Goal: Task Accomplishment & Management: Use online tool/utility

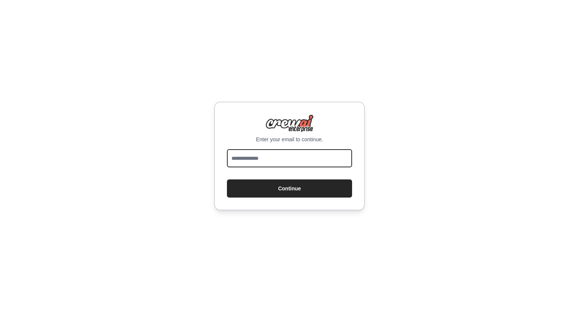
click at [299, 162] on input "email" at bounding box center [289, 158] width 125 height 18
type input "**********"
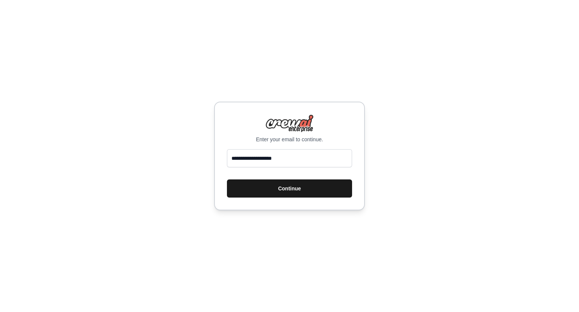
click at [288, 187] on button "Continue" at bounding box center [289, 188] width 125 height 18
click at [282, 185] on button "Continue" at bounding box center [289, 188] width 125 height 18
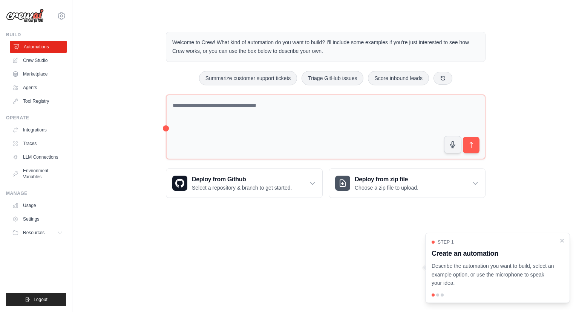
click at [37, 48] on link "Automations" at bounding box center [38, 47] width 57 height 12
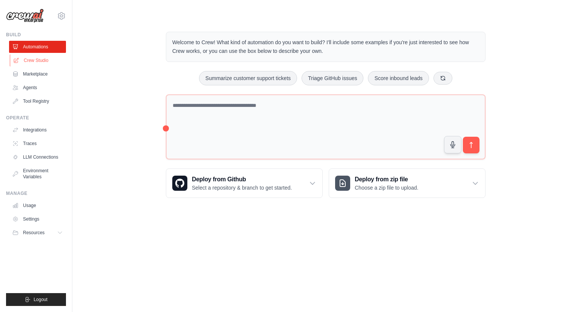
click at [39, 60] on link "Crew Studio" at bounding box center [38, 60] width 57 height 12
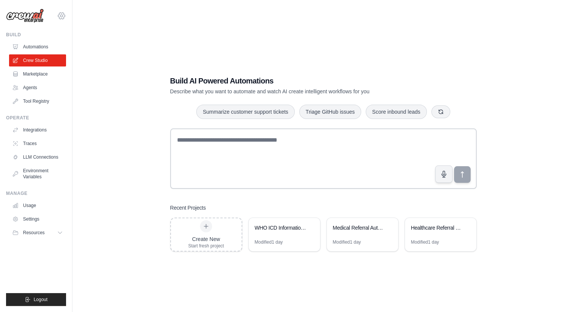
click at [60, 14] on icon at bounding box center [61, 15] width 9 height 9
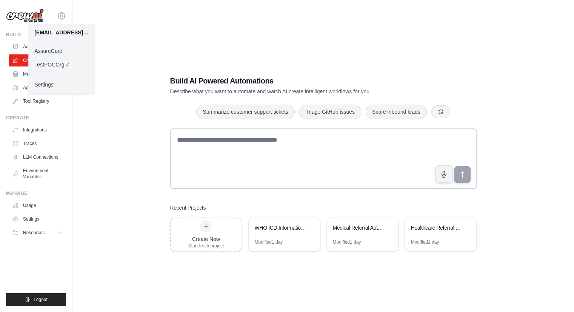
click at [60, 53] on link "AssureCare" at bounding box center [61, 51] width 66 height 14
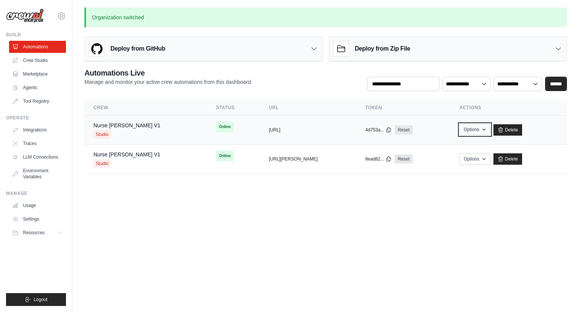
click at [472, 131] on button "Options" at bounding box center [475, 129] width 31 height 11
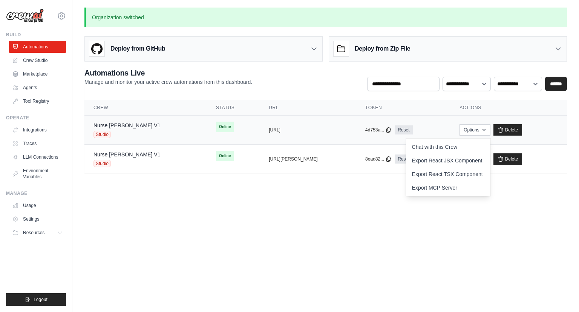
click at [139, 129] on div "Nurse Mary V1 Studio" at bounding box center [146, 129] width 104 height 17
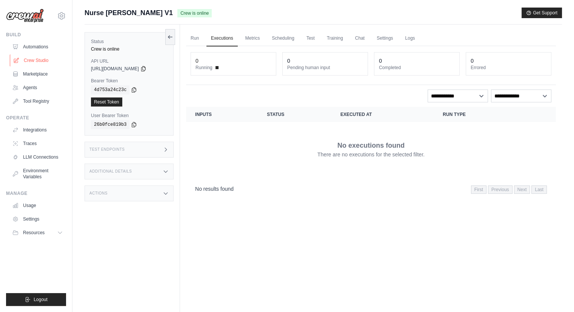
click at [41, 62] on link "Crew Studio" at bounding box center [38, 60] width 57 height 12
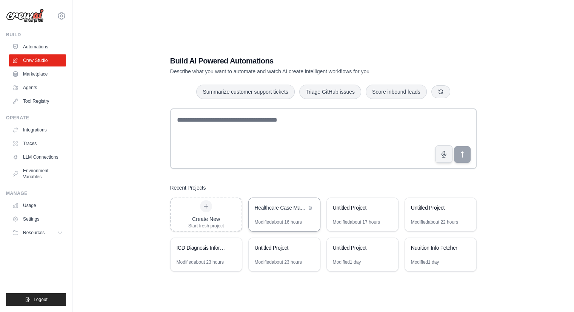
click at [281, 212] on div "Healthcare Case Management Automation" at bounding box center [281, 208] width 52 height 9
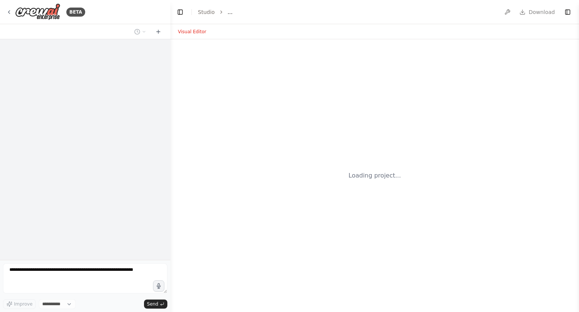
select select "****"
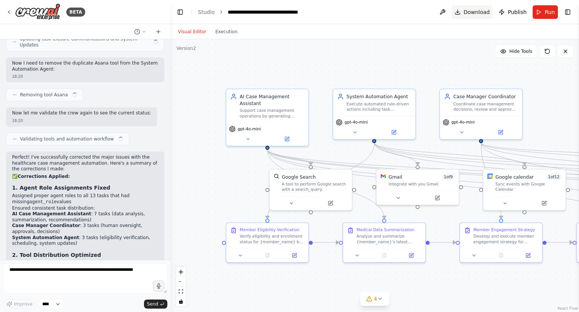
click at [484, 10] on span "Download" at bounding box center [477, 12] width 26 height 8
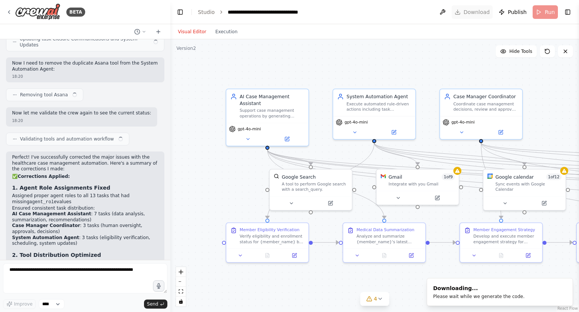
scroll to position [4256, 0]
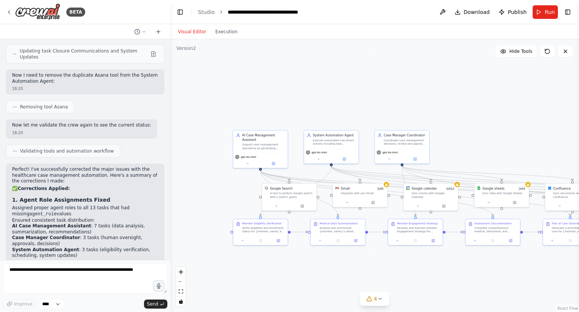
click at [282, 101] on div ".deletable-edge-delete-btn { width: 20px; height: 20px; border: 0px solid #ffff…" at bounding box center [374, 175] width 409 height 272
click at [8, 9] on icon at bounding box center [9, 12] width 6 height 6
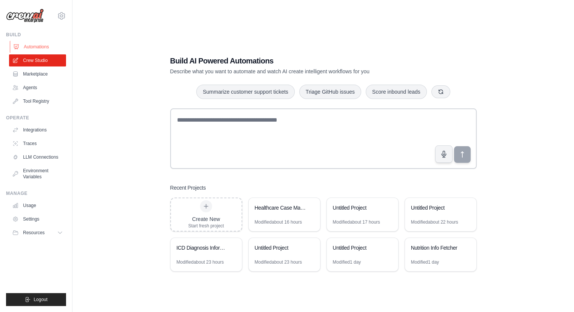
click at [38, 47] on link "Automations" at bounding box center [38, 47] width 57 height 12
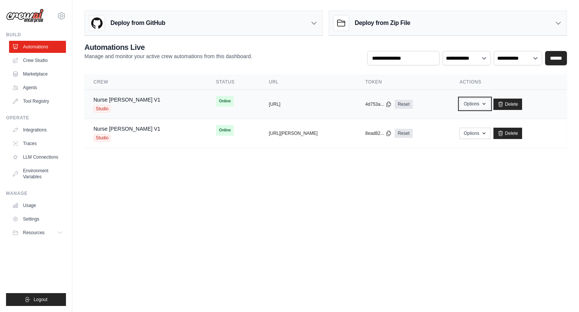
click at [476, 102] on button "Options" at bounding box center [475, 103] width 31 height 11
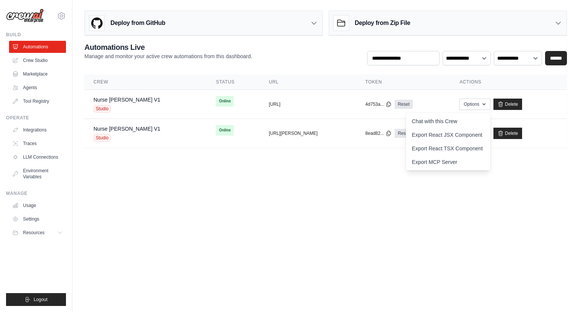
click at [315, 214] on body "[EMAIL_ADDRESS][DOMAIN_NAME] AssureCare ✓ TestPOCOrg Settings Build Automations" at bounding box center [289, 156] width 579 height 312
click at [313, 26] on icon at bounding box center [314, 23] width 8 height 8
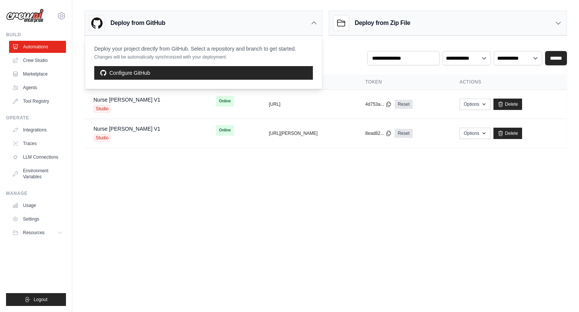
click at [313, 26] on icon at bounding box center [314, 23] width 8 height 8
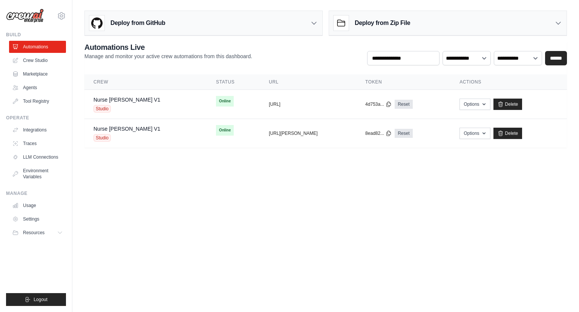
click at [417, 28] on div "Deploy from Zip File" at bounding box center [448, 23] width 238 height 25
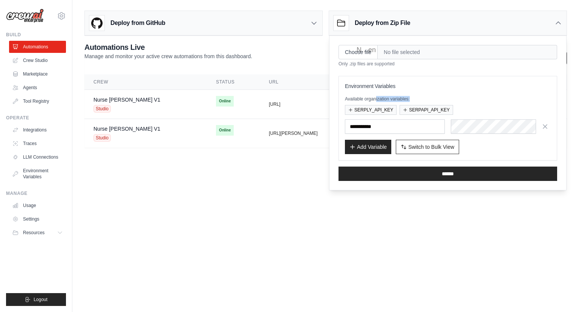
drag, startPoint x: 377, startPoint y: 100, endPoint x: 420, endPoint y: 93, distance: 43.5
click at [420, 93] on div "Environment Variables Available organization variables: SERPLY_API_KEY SERPAPI_…" at bounding box center [448, 118] width 206 height 72
click at [415, 49] on span "No file selected" at bounding box center [468, 52] width 180 height 14
click at [558, 24] on icon at bounding box center [559, 23] width 8 height 8
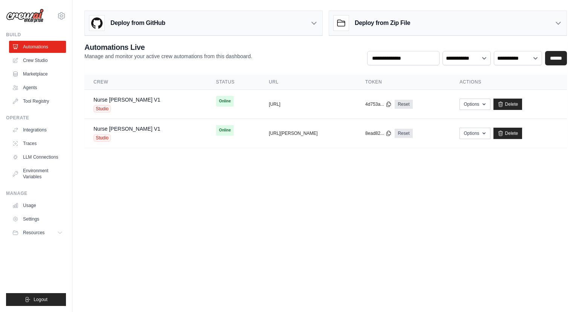
click at [321, 228] on body "[EMAIL_ADDRESS][DOMAIN_NAME] AssureCare ✓ TestPOCOrg Settings Build Automations" at bounding box center [289, 156] width 579 height 312
click at [166, 164] on body "[EMAIL_ADDRESS][DOMAIN_NAME] AssureCare ✓ TestPOCOrg Settings Build Automations" at bounding box center [289, 156] width 579 height 312
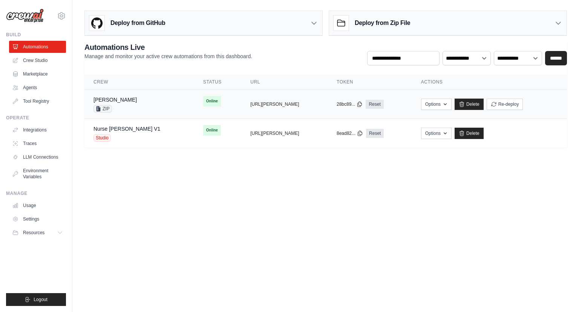
click at [142, 107] on div "[PERSON_NAME] ZIP" at bounding box center [140, 104] width 92 height 17
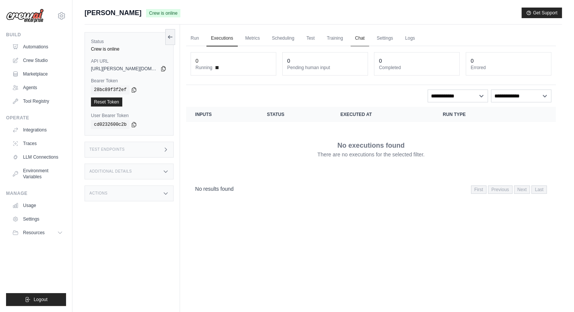
click at [361, 38] on link "Chat" at bounding box center [359, 39] width 18 height 16
click at [190, 37] on link "Run" at bounding box center [194, 39] width 17 height 16
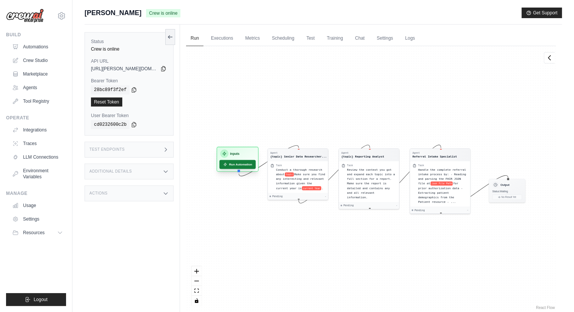
click at [230, 168] on button "Run Automation" at bounding box center [237, 164] width 36 height 9
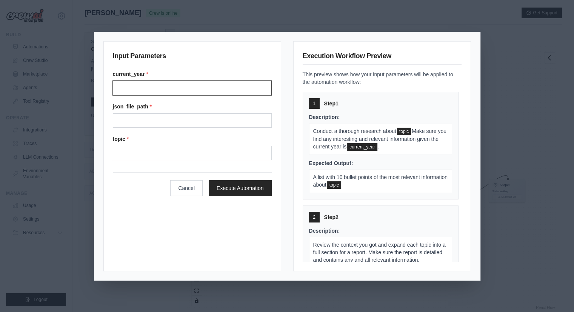
click at [192, 92] on input "Current year" at bounding box center [192, 88] width 159 height 14
click at [152, 89] on input "Current year" at bounding box center [192, 88] width 159 height 14
type input "****"
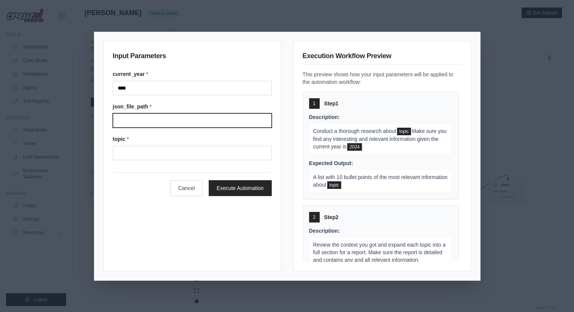
click at [141, 124] on input "Json file path" at bounding box center [192, 120] width 159 height 14
type input "****"
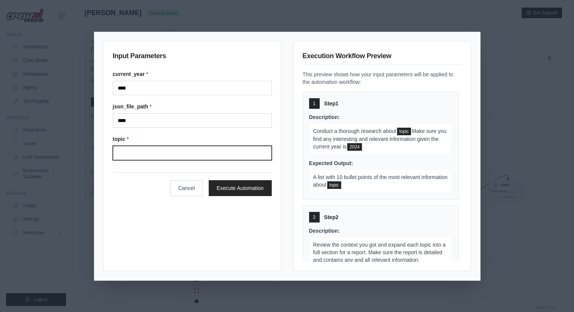
click at [173, 150] on input "Topic" at bounding box center [192, 153] width 159 height 14
type input "***"
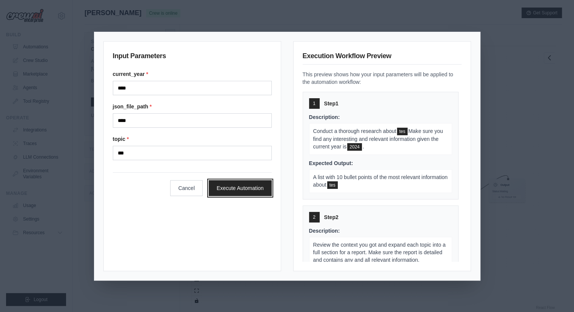
drag, startPoint x: 244, startPoint y: 189, endPoint x: 228, endPoint y: 187, distance: 16.3
click at [228, 187] on button "Execute Automation" at bounding box center [240, 188] width 63 height 16
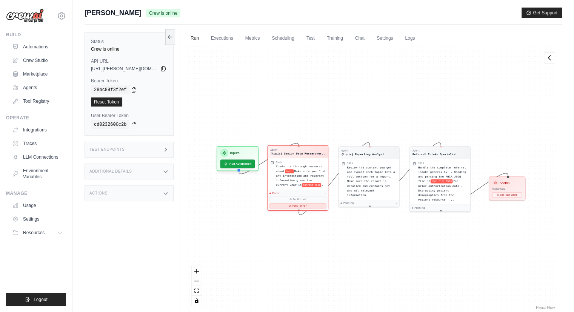
click at [290, 207] on button "View Error" at bounding box center [297, 205] width 57 height 5
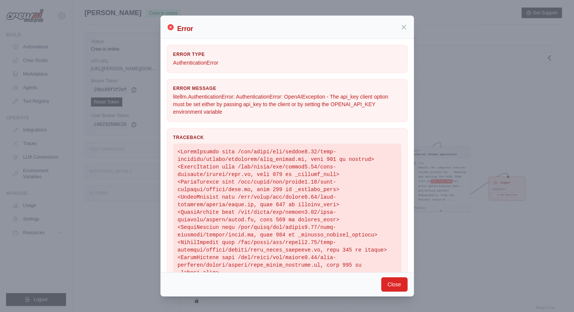
click at [274, 104] on p "litellm.AuthenticationError: AuthenticationError: OpenAIException - The api_key…" at bounding box center [287, 104] width 228 height 23
click at [195, 111] on p "litellm.AuthenticationError: AuthenticationError: OpenAIException - The api_key…" at bounding box center [287, 104] width 228 height 23
copy p "OPENAI_API_KEY"
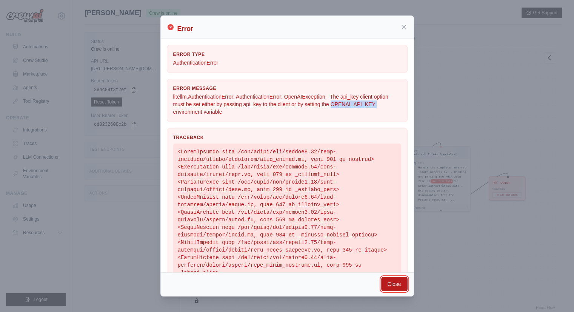
click at [393, 281] on button "Close" at bounding box center [394, 283] width 26 height 14
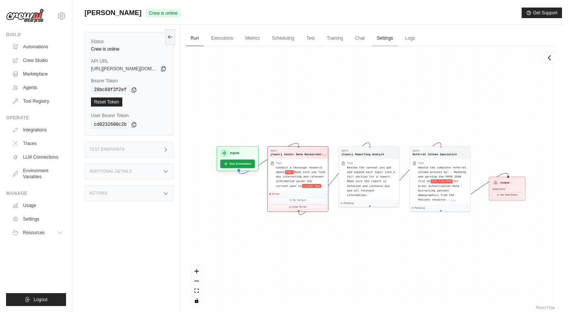
click at [397, 39] on link "Settings" at bounding box center [384, 39] width 25 height 16
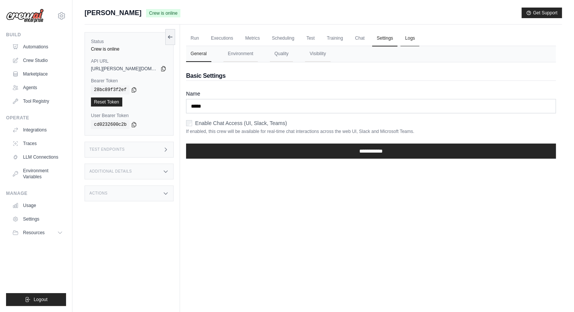
click at [419, 39] on link "Logs" at bounding box center [409, 39] width 19 height 16
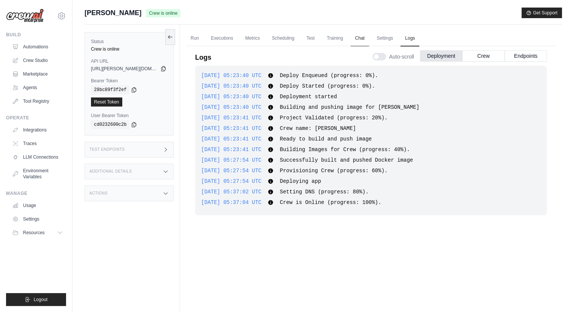
click at [366, 40] on link "Chat" at bounding box center [359, 39] width 18 height 16
click at [196, 39] on link "Run" at bounding box center [194, 39] width 17 height 16
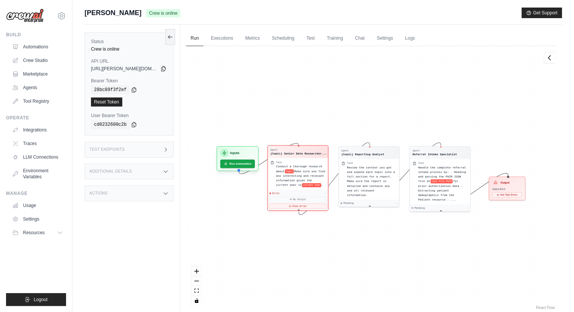
click at [288, 149] on div "Agent" at bounding box center [298, 149] width 57 height 3
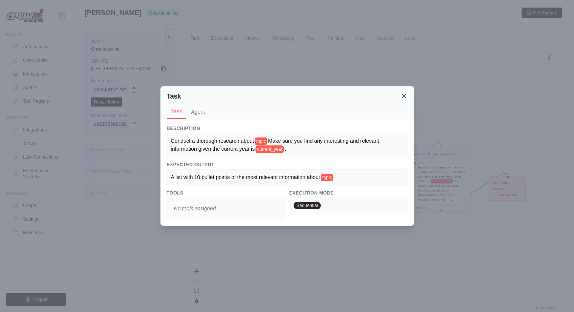
click at [403, 95] on icon at bounding box center [404, 96] width 4 height 4
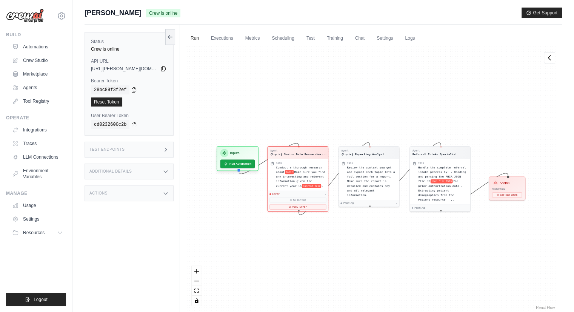
drag, startPoint x: 313, startPoint y: 155, endPoint x: 246, endPoint y: 102, distance: 85.2
click at [246, 102] on div "Agent {topic} Senior Data Researcher... Task Conduct a thorough research about …" at bounding box center [371, 178] width 370 height 265
click at [221, 41] on link "Executions" at bounding box center [221, 39] width 31 height 16
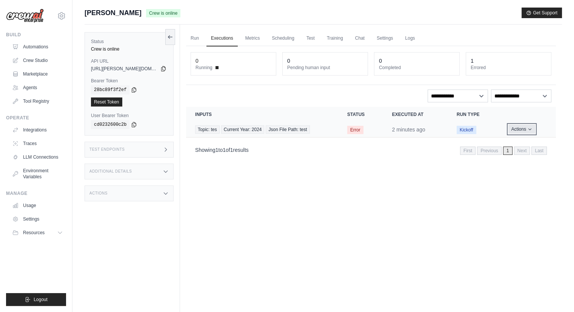
click at [521, 130] on button "Actions" at bounding box center [521, 128] width 27 height 9
click at [513, 146] on link "View Details" at bounding box center [522, 143] width 48 height 12
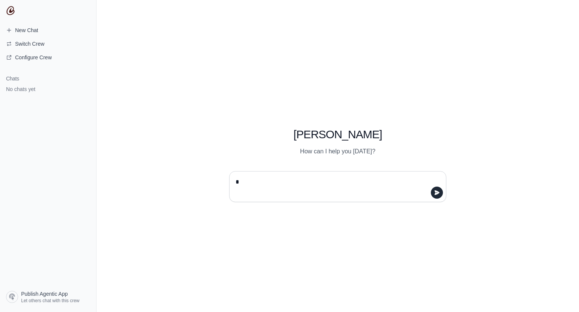
type textarea "**"
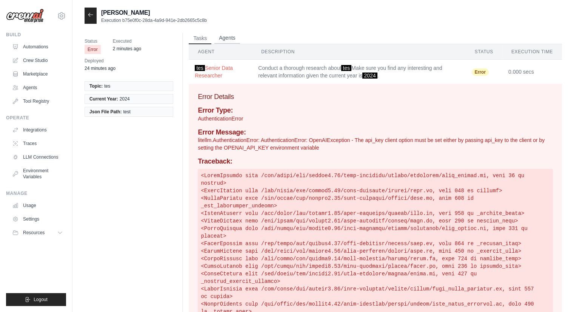
click at [232, 40] on button "Agents" at bounding box center [227, 37] width 26 height 11
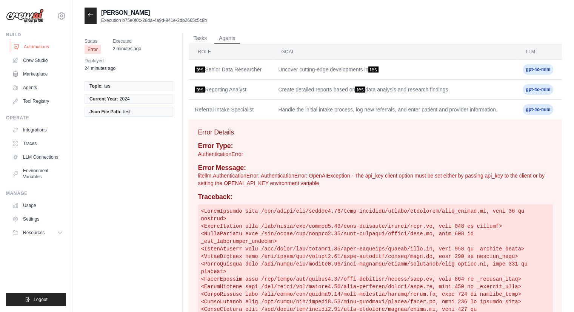
click at [39, 47] on link "Automations" at bounding box center [38, 47] width 57 height 12
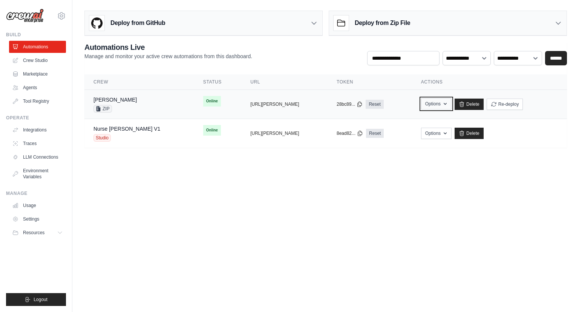
click at [442, 101] on button "Options" at bounding box center [436, 103] width 31 height 11
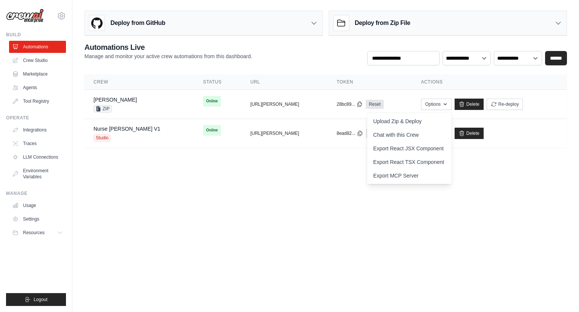
click at [316, 181] on body "[EMAIL_ADDRESS][DOMAIN_NAME] AssureCare ✓ TestPOCOrg Settings Build Automations" at bounding box center [289, 156] width 579 height 312
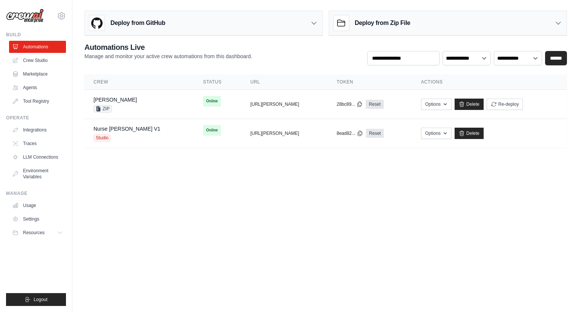
click at [235, 184] on body "[EMAIL_ADDRESS][DOMAIN_NAME] AssureCare ✓ TestPOCOrg Settings Build Automations" at bounding box center [289, 156] width 579 height 312
